Goal: Navigation & Orientation: Find specific page/section

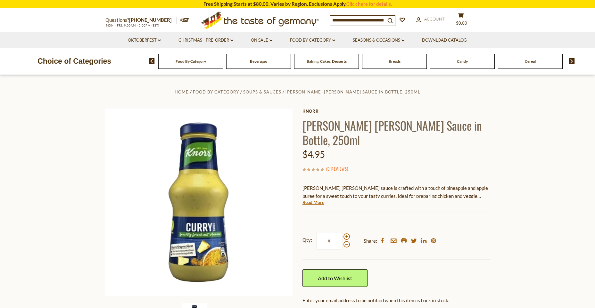
click at [223, 63] on div "Beverages" at bounding box center [190, 61] width 65 height 15
click at [189, 62] on span "Food By Category" at bounding box center [191, 61] width 30 height 5
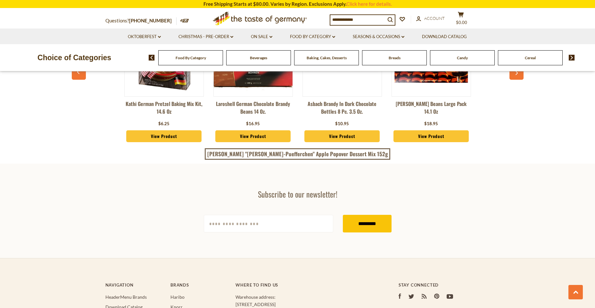
scroll to position [1606, 0]
